Goal: Find specific page/section: Find specific page/section

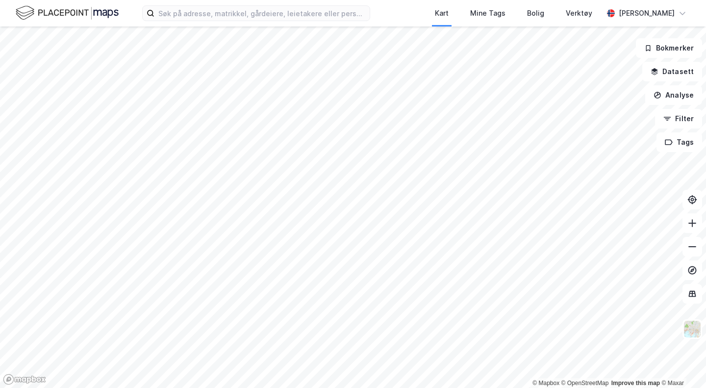
click at [217, 21] on div "Kart Mine Tags Bolig Verktøy [PERSON_NAME]" at bounding box center [353, 13] width 706 height 26
click at [221, 14] on input at bounding box center [261, 13] width 215 height 15
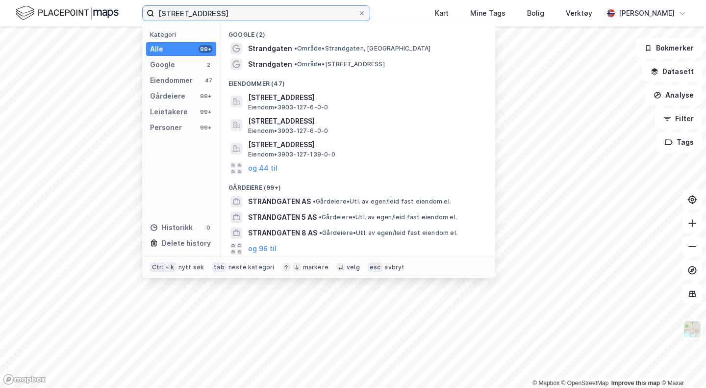
type input "[STREET_ADDRESS]"
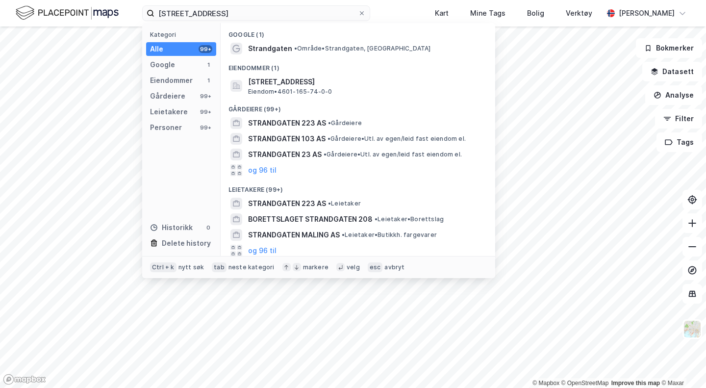
click at [256, 78] on span "[STREET_ADDRESS]" at bounding box center [365, 82] width 235 height 12
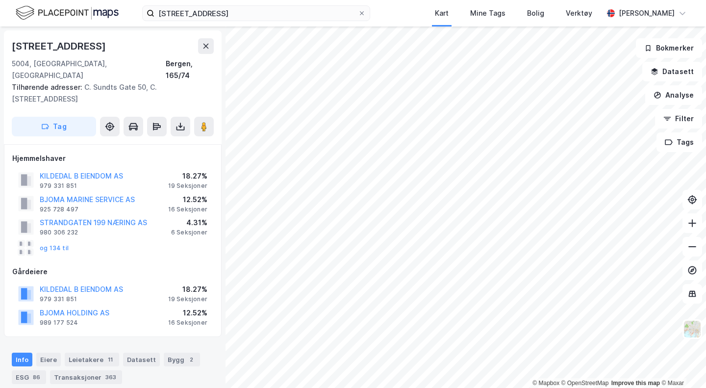
scroll to position [2, 0]
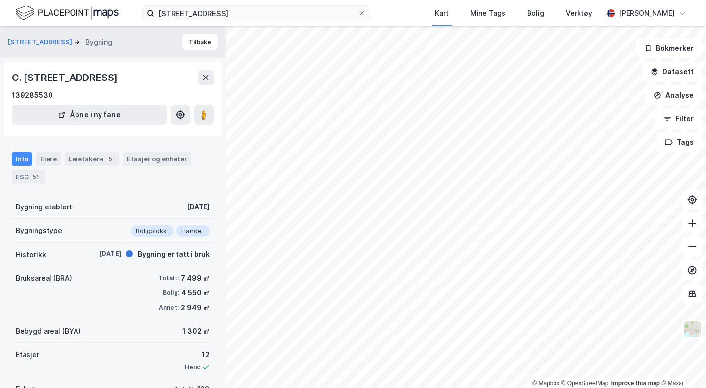
scroll to position [2, 0]
